Goal: Information Seeking & Learning: Learn about a topic

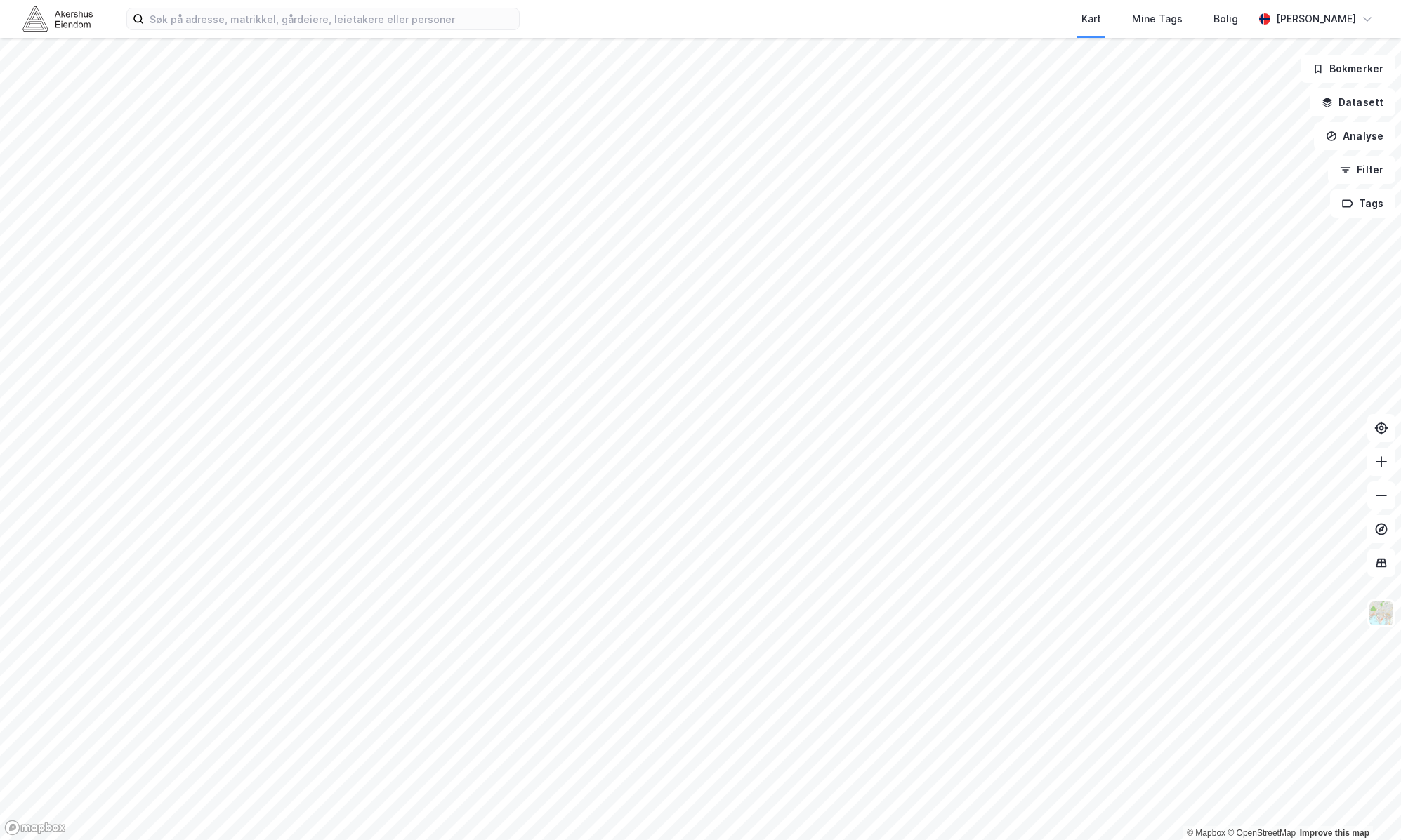
click at [355, 31] on div "Kart Mine Tags [PERSON_NAME]" at bounding box center [700, 19] width 1401 height 38
click at [362, 22] on input at bounding box center [331, 19] width 375 height 21
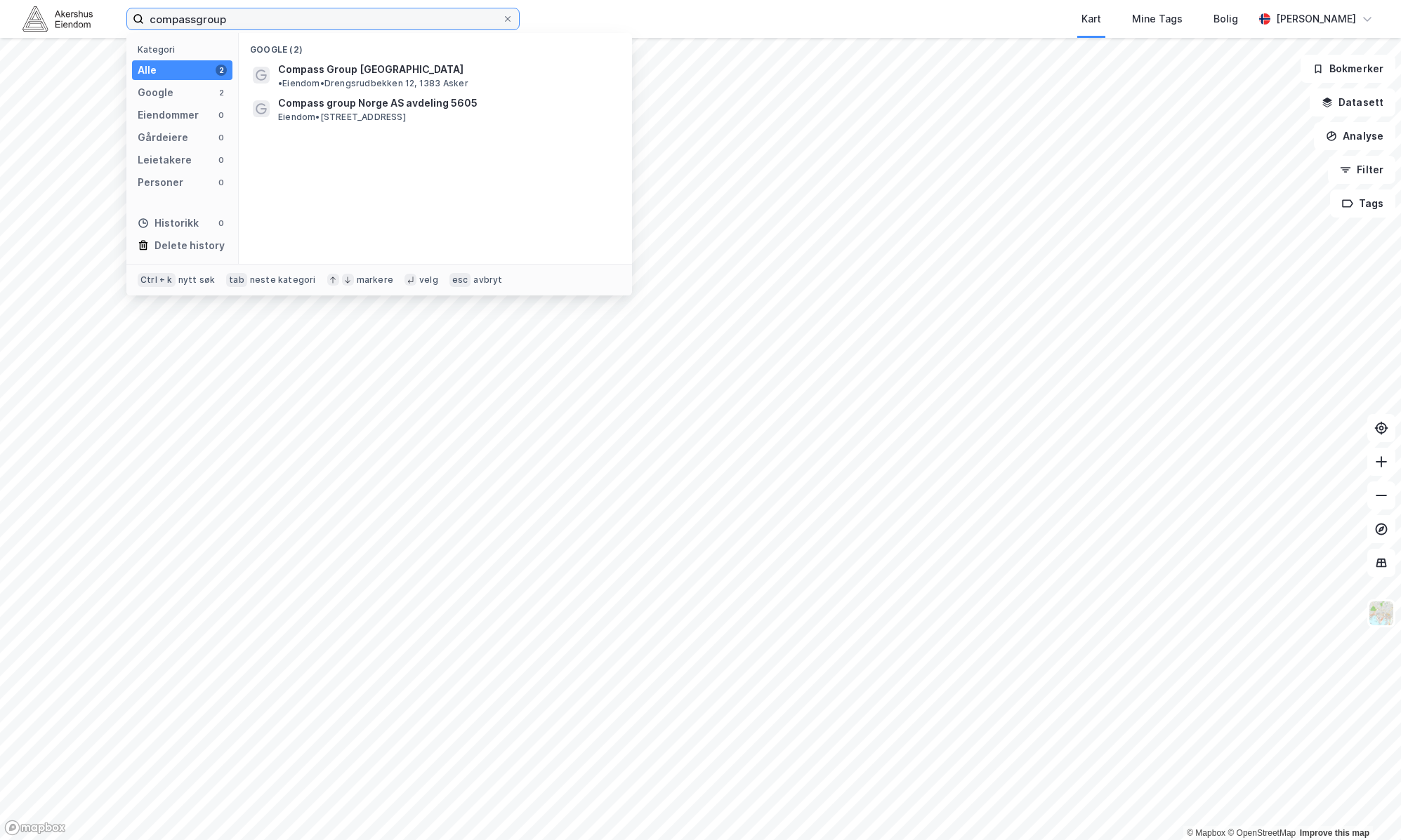
click at [194, 18] on input "compassgroup" at bounding box center [323, 19] width 358 height 21
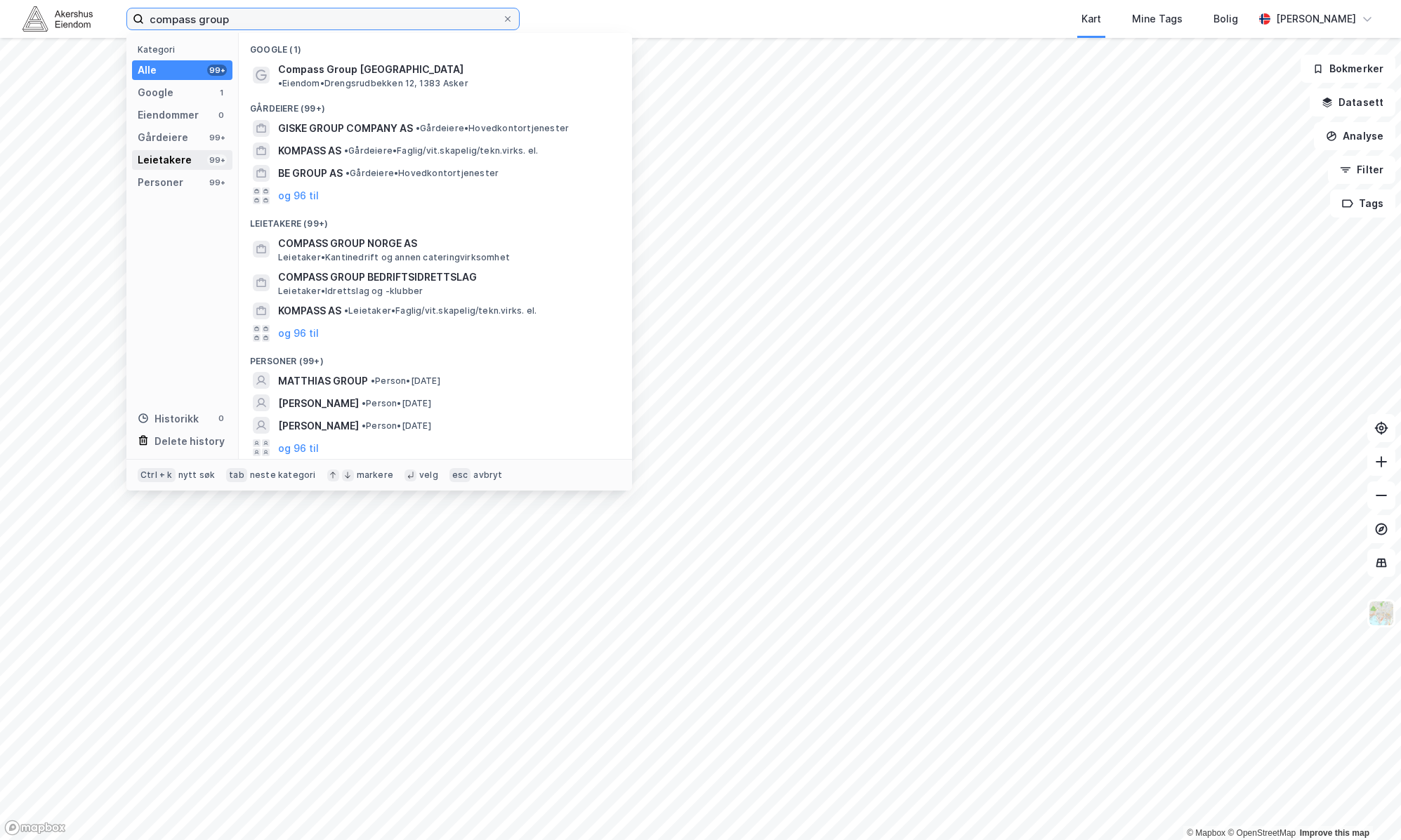
type input "compass group"
click at [177, 161] on div "Leietakere" at bounding box center [164, 160] width 54 height 17
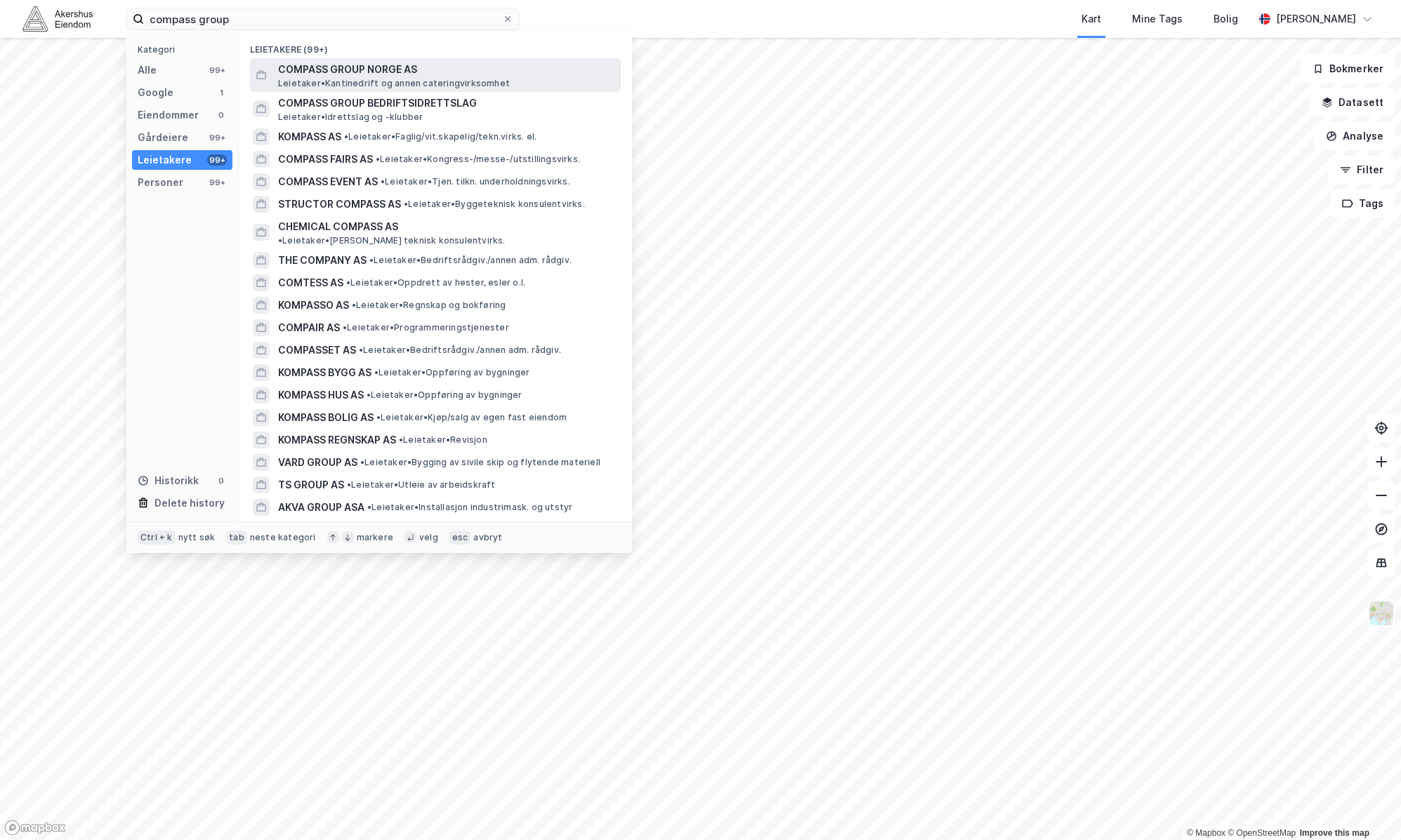
click at [558, 77] on span "COMPASS GROUP NORGE AS" at bounding box center [447, 69] width 337 height 17
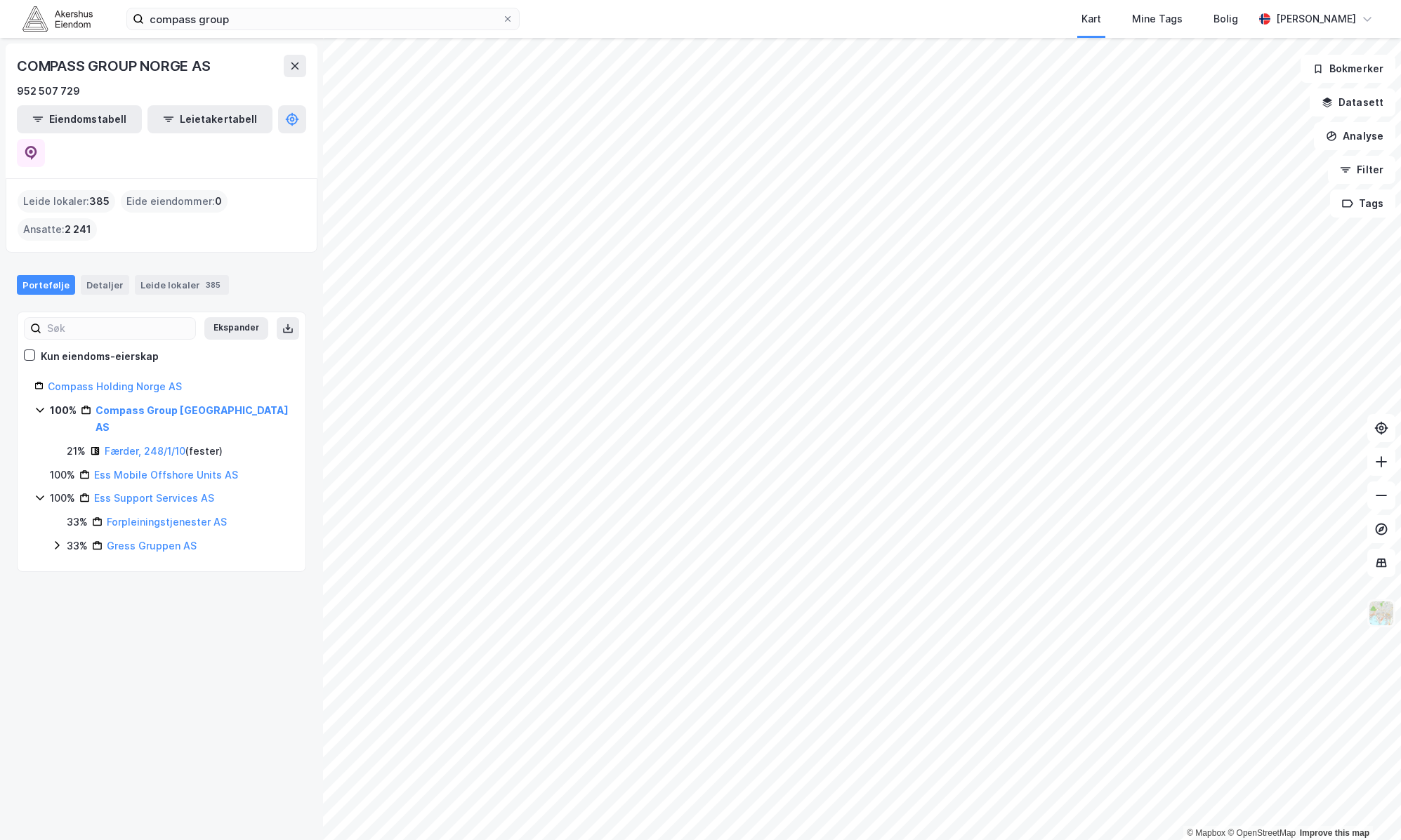
click at [1386, 612] on img at bounding box center [1382, 613] width 27 height 27
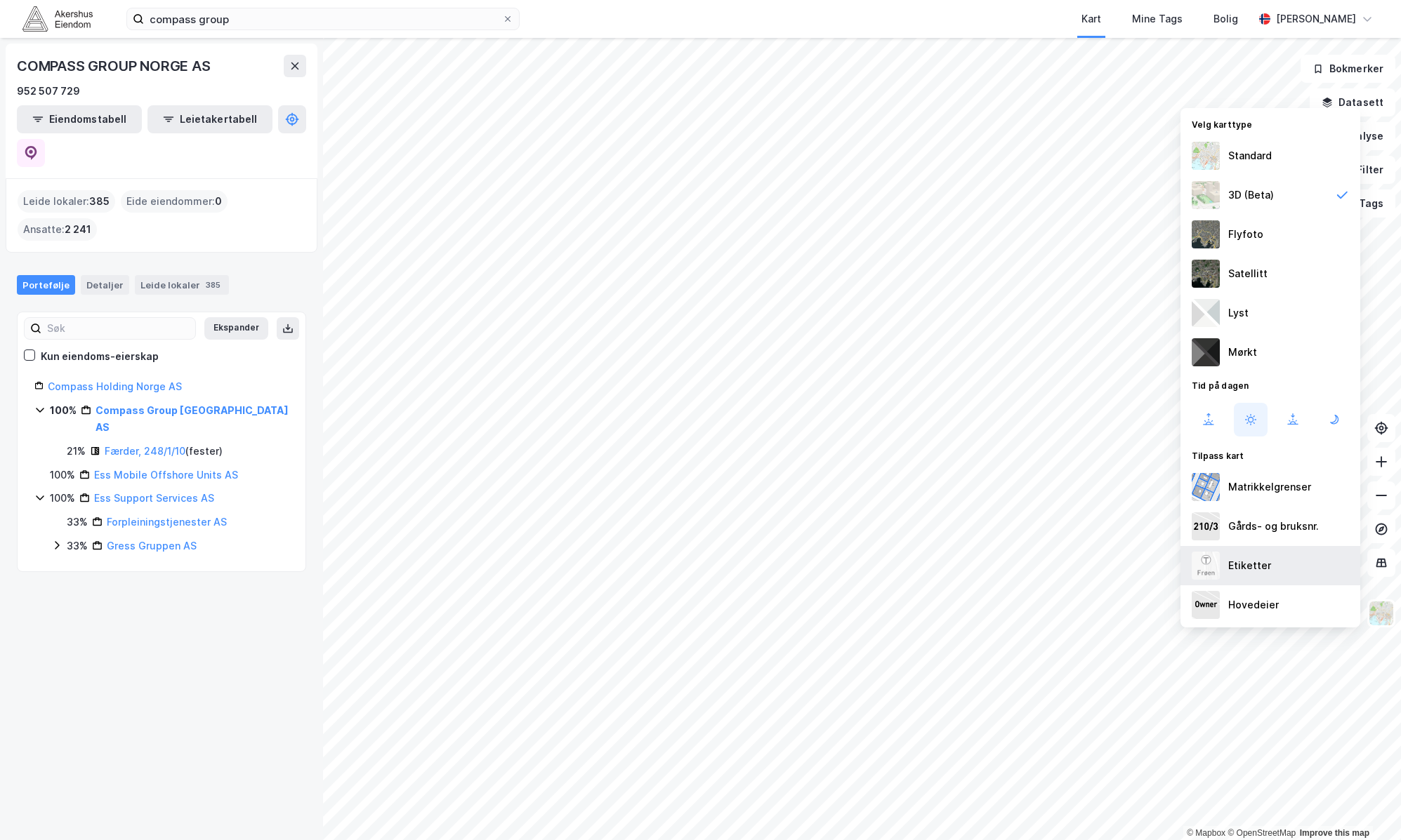
click at [1221, 583] on div "Etiketter" at bounding box center [1270, 565] width 180 height 40
click at [1231, 599] on div "Hovedeier" at bounding box center [1254, 605] width 51 height 17
click at [1322, 615] on div "Hovedeier" at bounding box center [1270, 605] width 180 height 40
click at [1381, 611] on img at bounding box center [1382, 613] width 27 height 27
